Goal: Find specific page/section: Find specific page/section

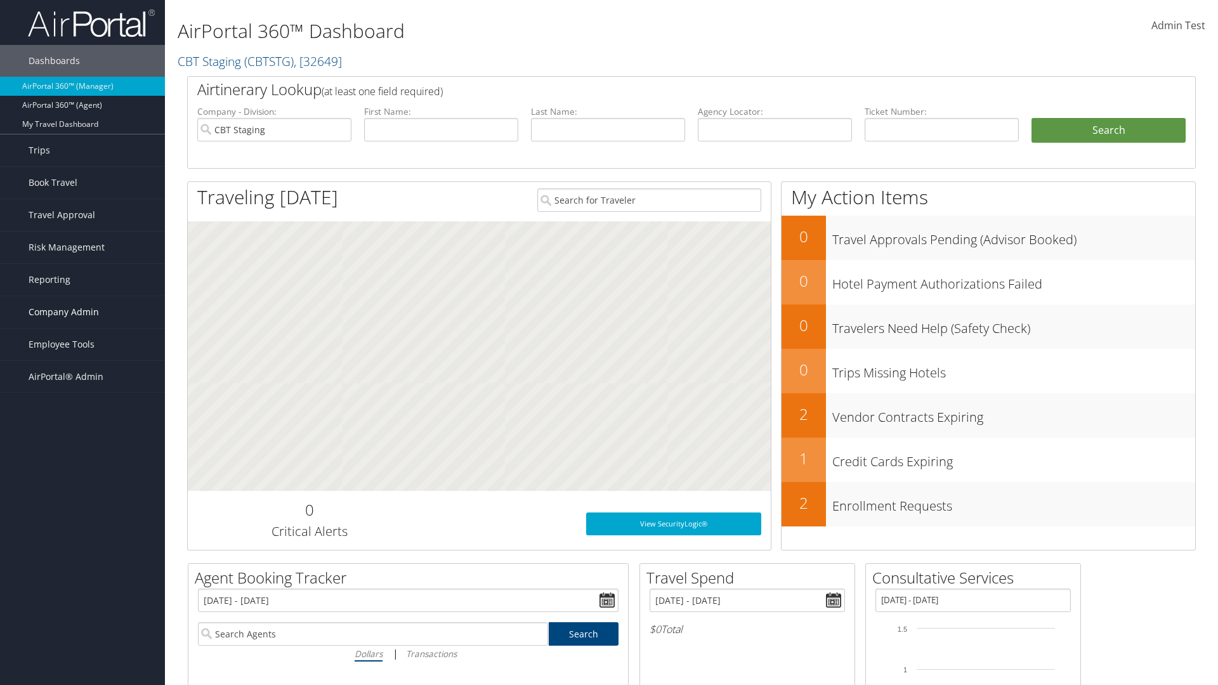
click at [82, 312] on span "Company Admin" at bounding box center [64, 312] width 70 height 32
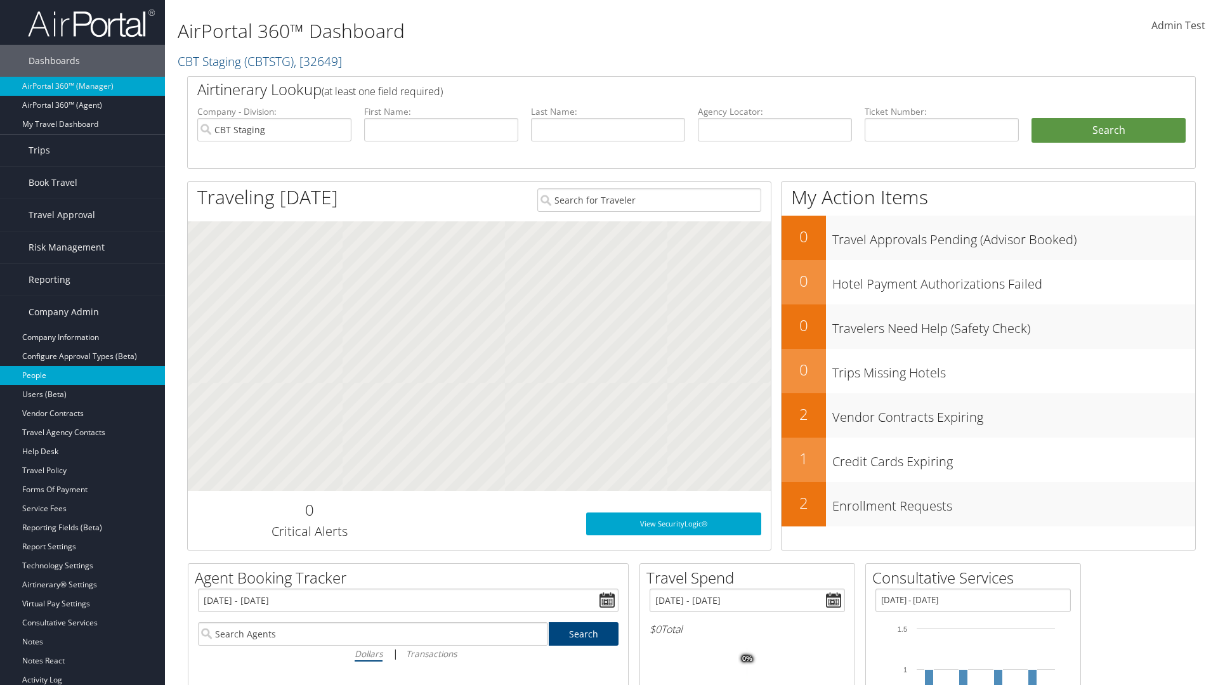
click at [82, 376] on link "People" at bounding box center [82, 375] width 165 height 19
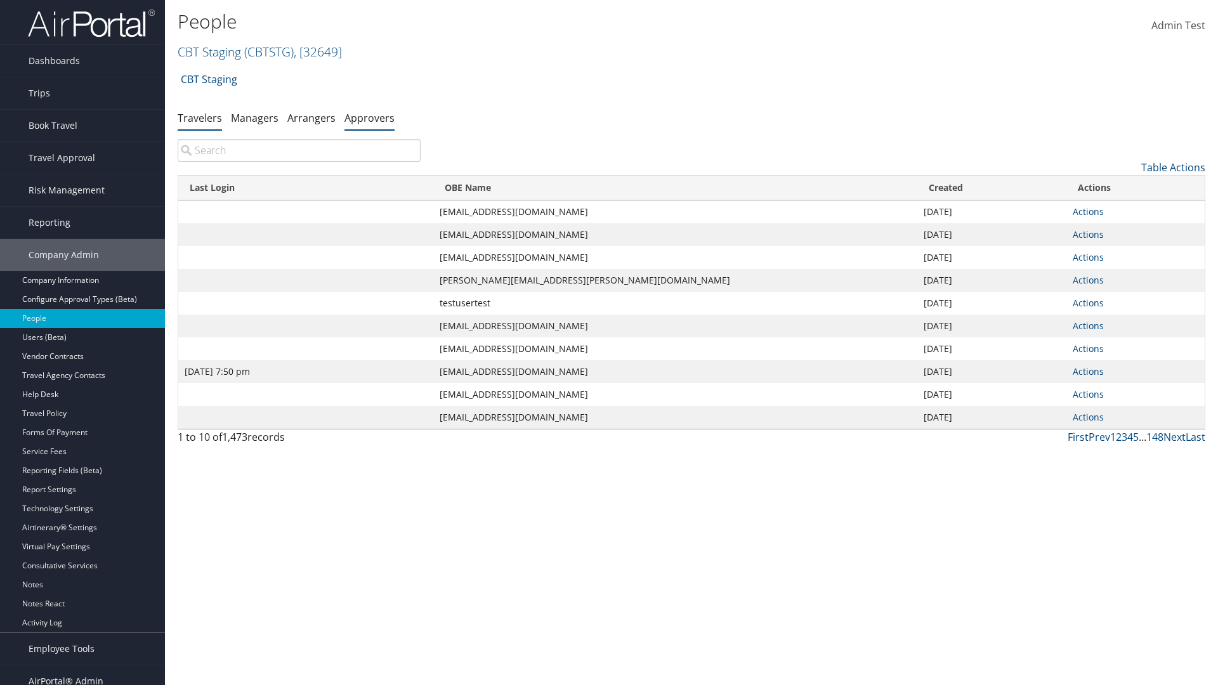
click at [369, 117] on link "Approvers" at bounding box center [370, 118] width 50 height 14
